Goal: Find specific page/section: Find specific page/section

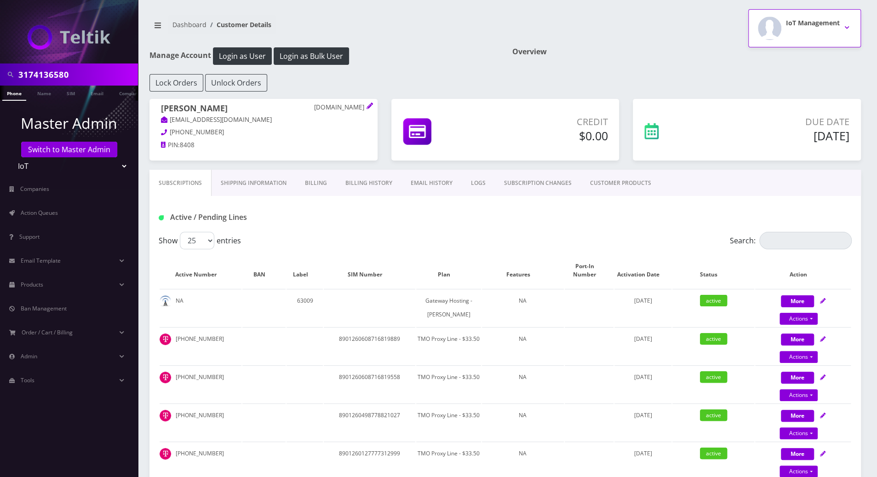
click at [842, 29] on button "IoT Management" at bounding box center [804, 28] width 113 height 38
click at [772, 57] on link "Logout" at bounding box center [804, 58] width 113 height 13
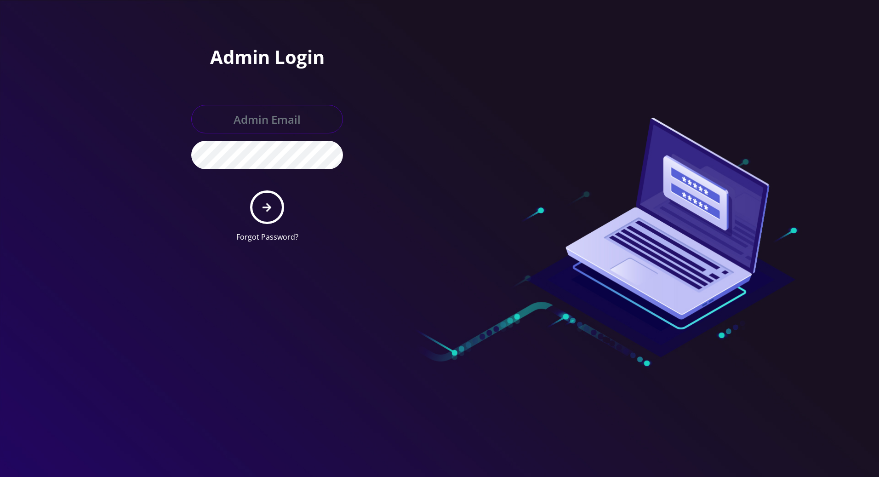
type input "tracy@teltik.com"
click at [272, 203] on button "submit" at bounding box center [267, 207] width 34 height 34
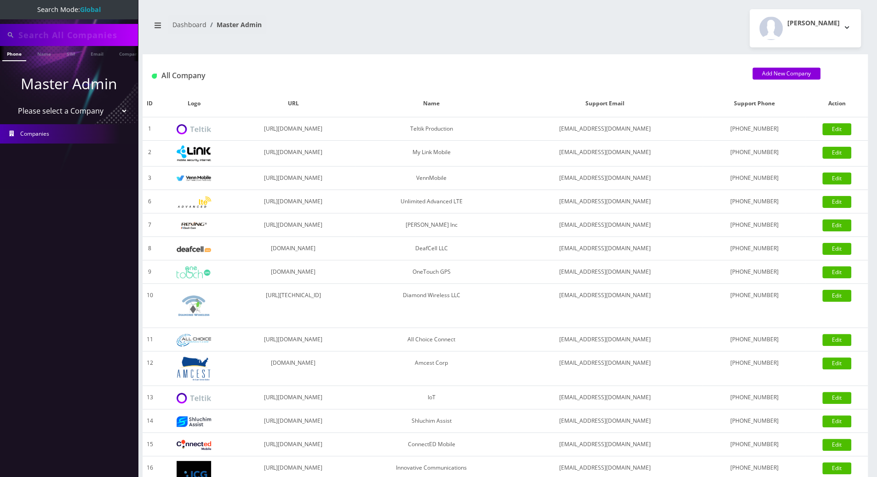
click at [78, 24] on div at bounding box center [69, 35] width 138 height 22
click at [81, 33] on input "text" at bounding box center [76, 34] width 117 height 17
paste input "6102020657"
type input "6102020657"
click at [15, 54] on link "Phone" at bounding box center [14, 53] width 24 height 15
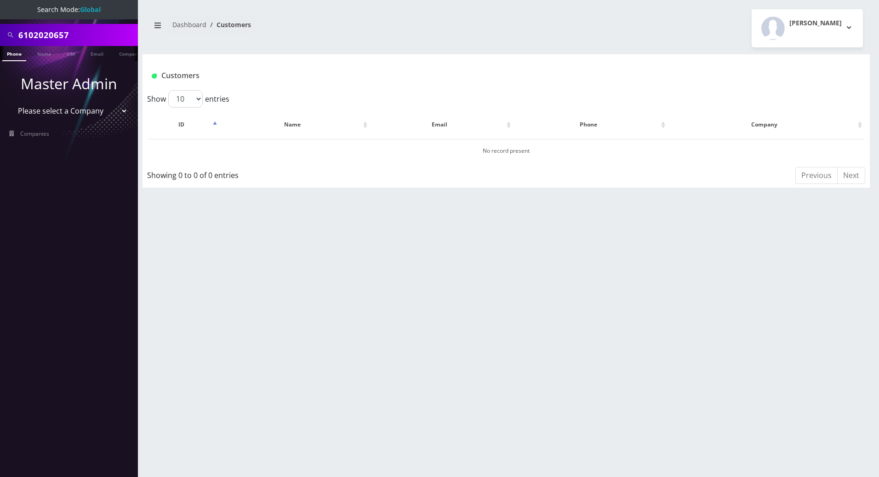
click at [11, 58] on link "Phone" at bounding box center [14, 53] width 24 height 15
click at [11, 54] on link "Phone" at bounding box center [14, 53] width 24 height 15
click at [18, 30] on input "6102020657" at bounding box center [76, 34] width 117 height 17
